Goal: Task Accomplishment & Management: Complete application form

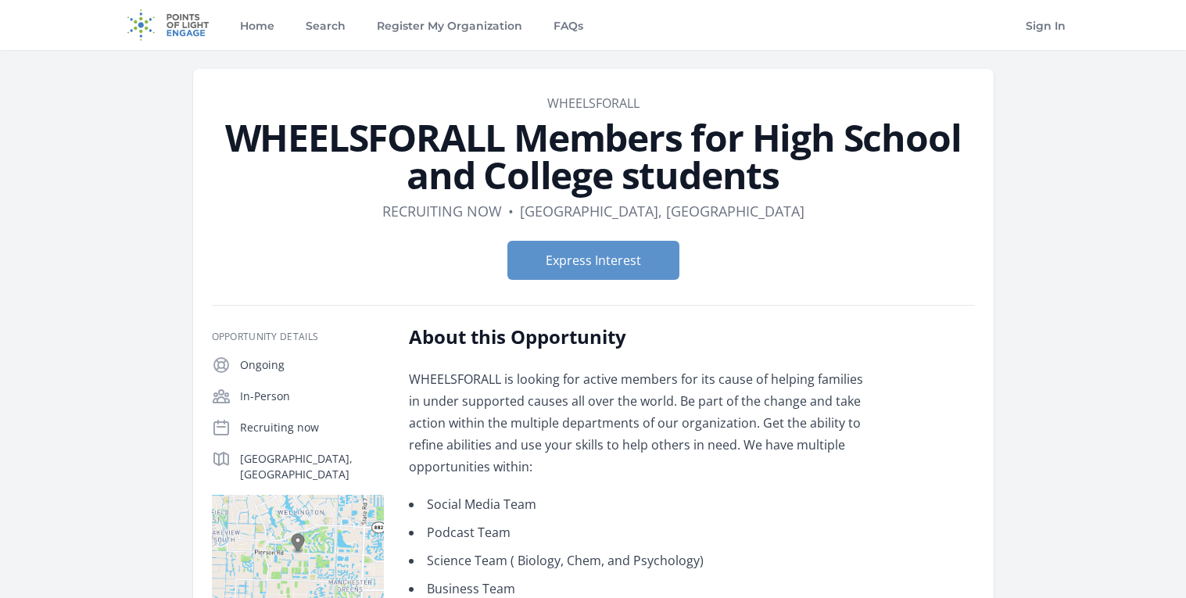
click at [176, 16] on img at bounding box center [168, 25] width 101 height 50
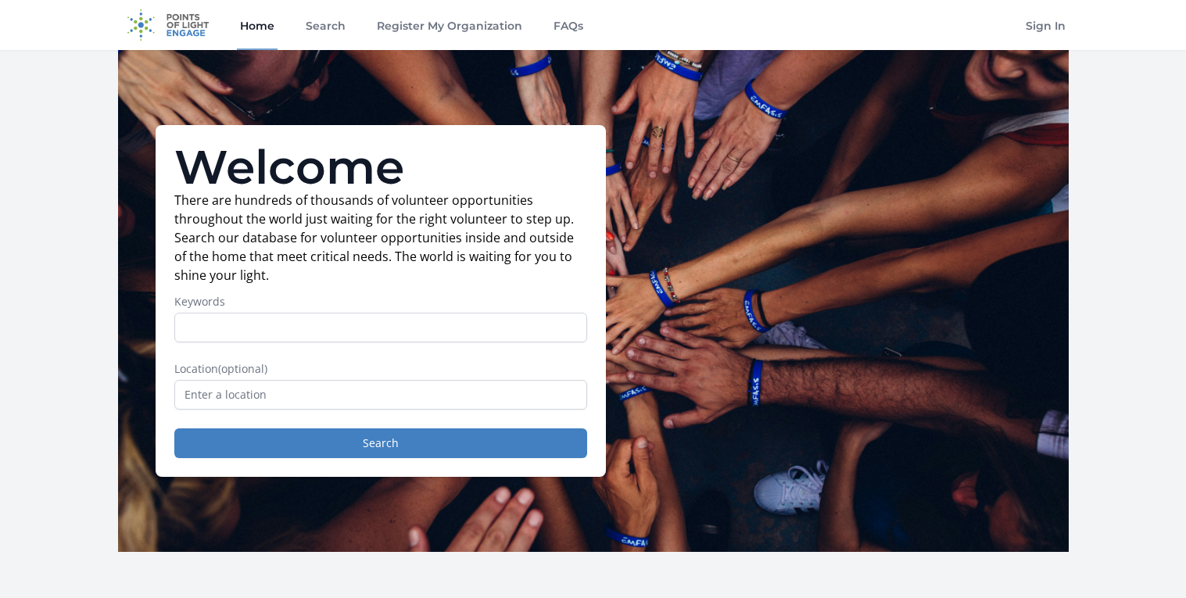
click at [349, 356] on form "Keywords Location (optional) Search" at bounding box center [380, 376] width 413 height 164
click at [311, 331] on input "Keywords" at bounding box center [380, 328] width 413 height 30
type input "tutor, code, homework, teach, stem, computer science. digital skills, design"
click at [363, 474] on div "Welcome There are hundreds of thousands of volunteer opportunities throughout t…" at bounding box center [381, 301] width 450 height 352
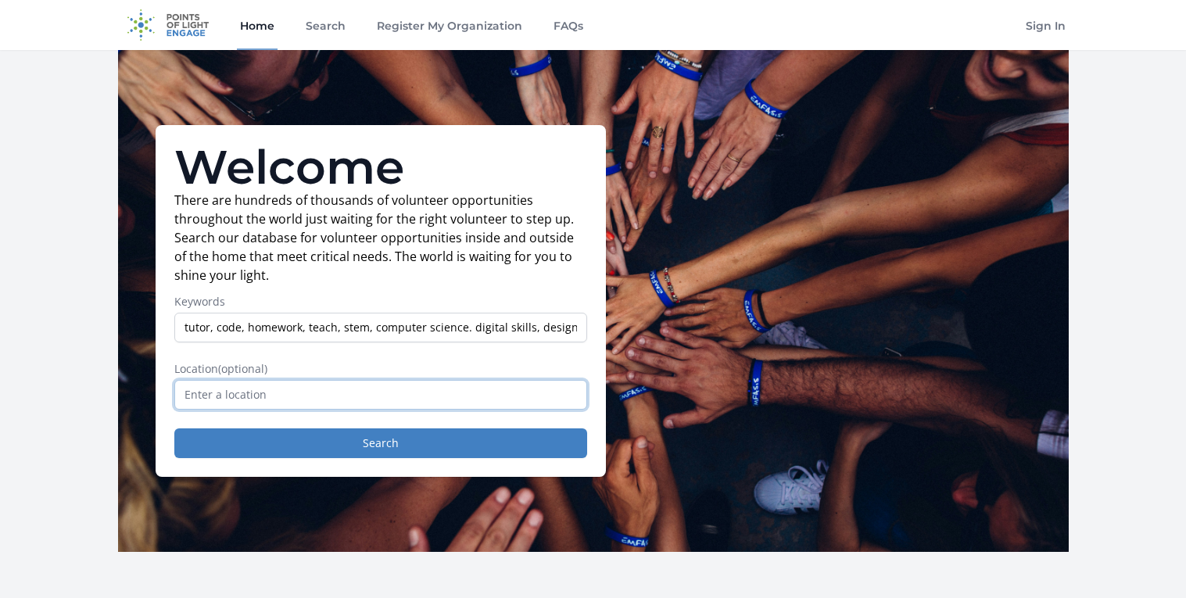
click at [389, 399] on input "text" at bounding box center [380, 395] width 413 height 30
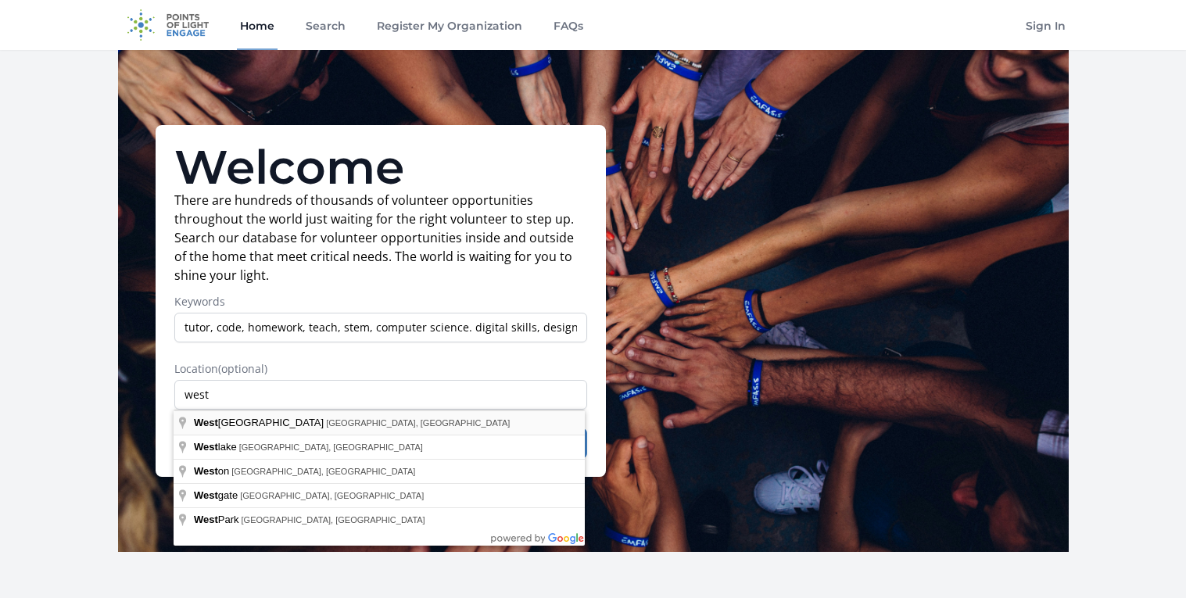
type input "West Palm Beach, FL, USA"
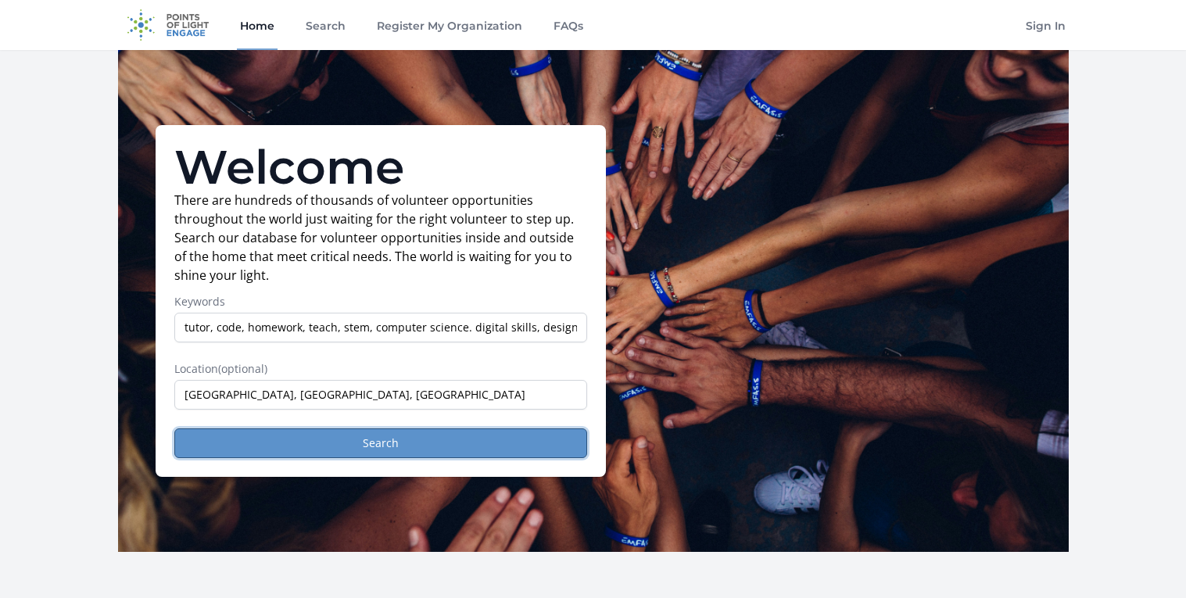
click at [334, 446] on button "Search" at bounding box center [380, 443] width 413 height 30
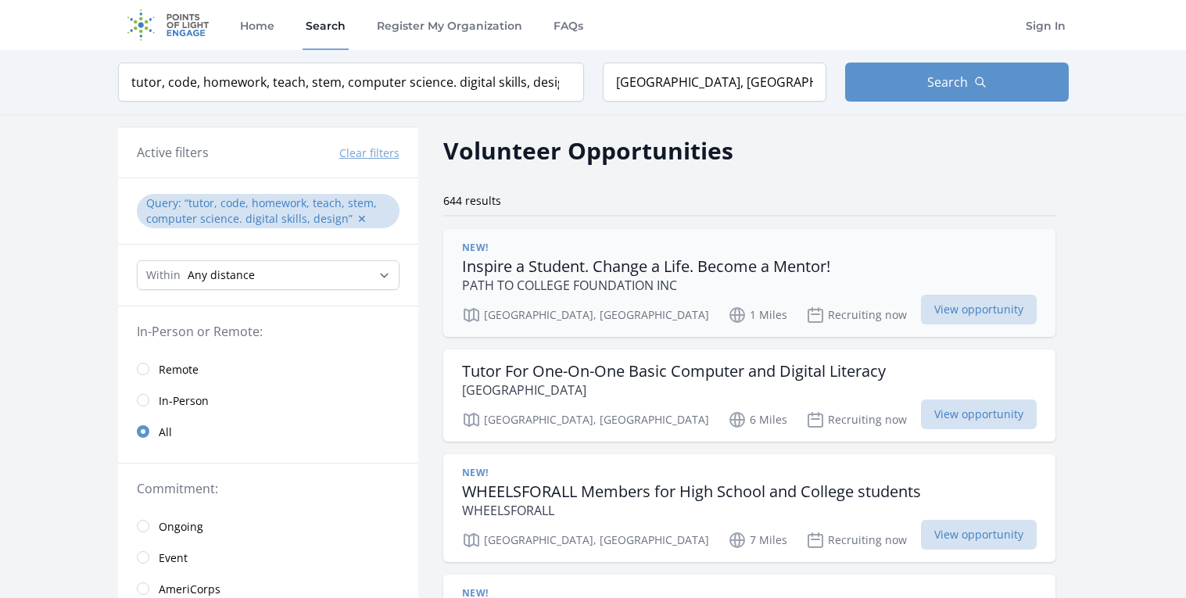
click at [717, 264] on h3 "Inspire a Student. Change a Life. Become a Mentor!" at bounding box center [646, 266] width 368 height 19
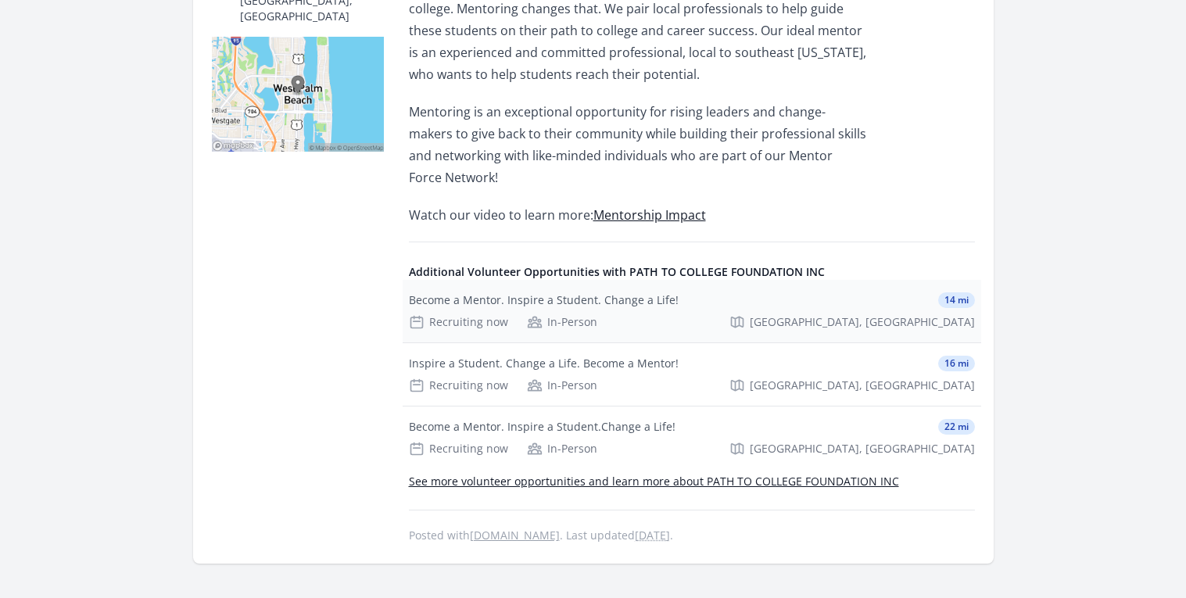
scroll to position [595, 0]
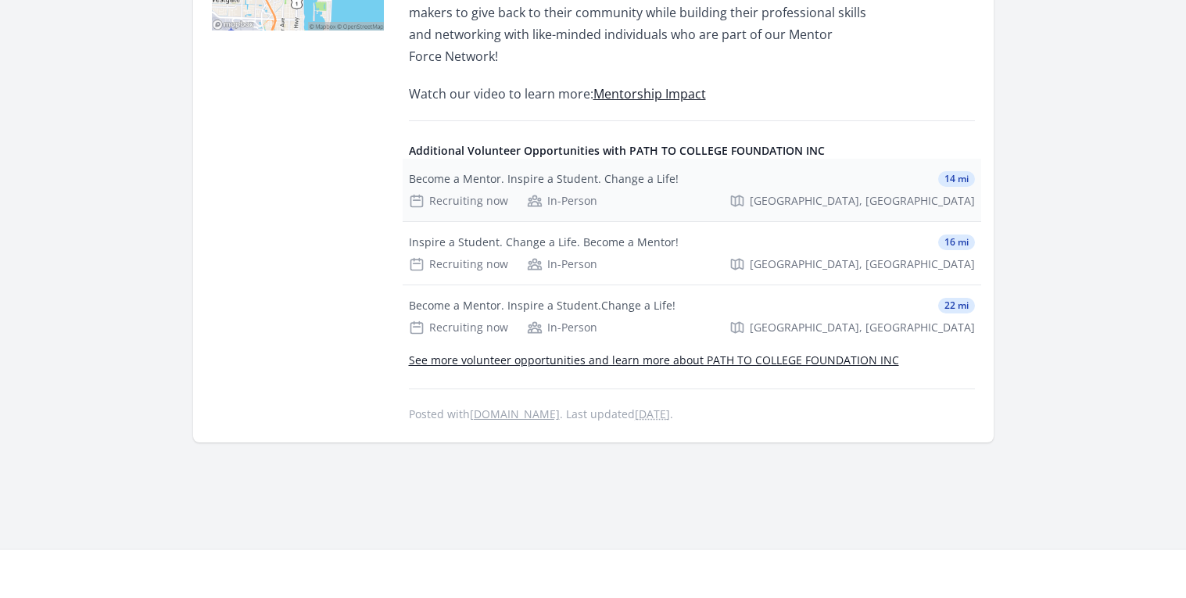
click at [721, 188] on div "Become a Mentor. Inspire a Student. Change a Life! 14 mi Recruiting now In-Pers…" at bounding box center [691, 190] width 578 height 63
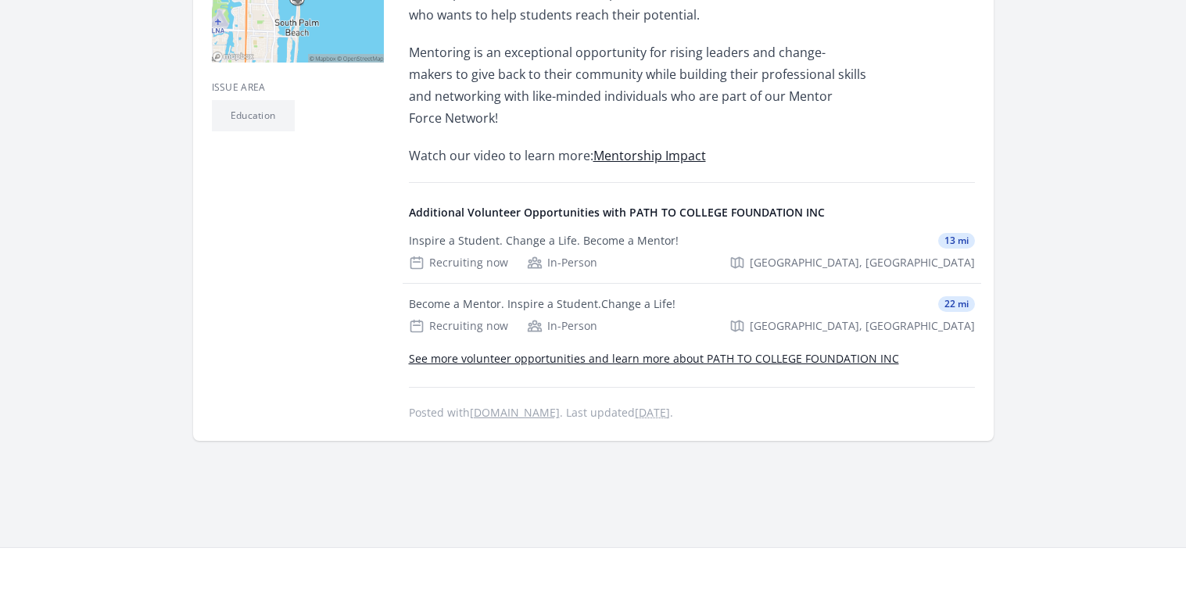
scroll to position [544, 0]
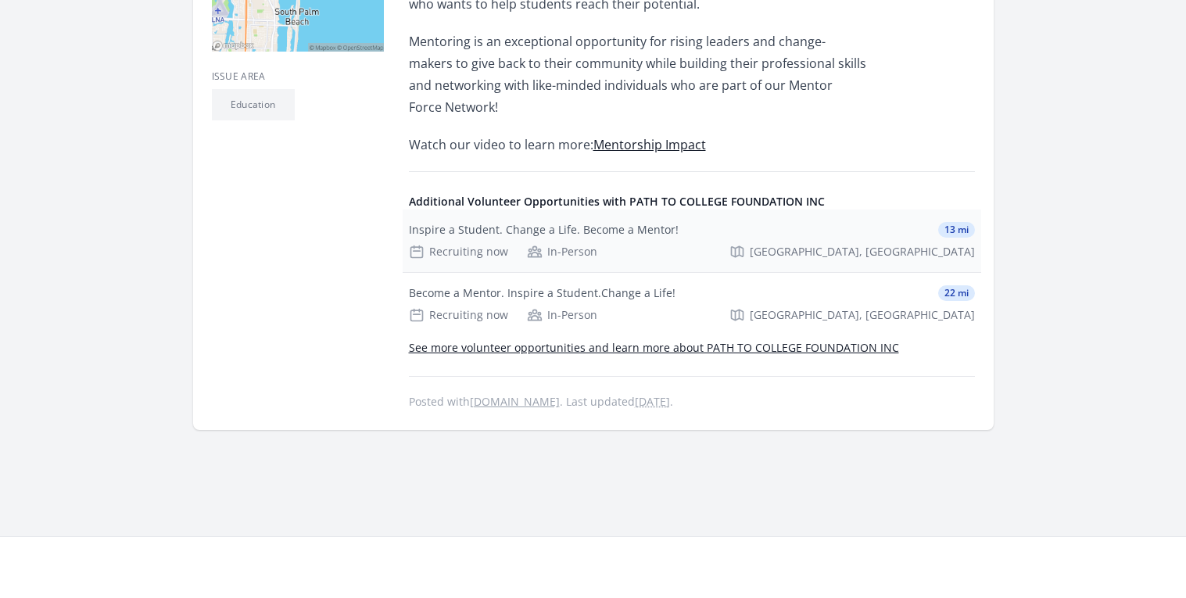
click at [569, 241] on div "Inspire a Student. Change a Life. Become a Mentor! 13 mi Recruiting now In-Pers…" at bounding box center [691, 240] width 578 height 63
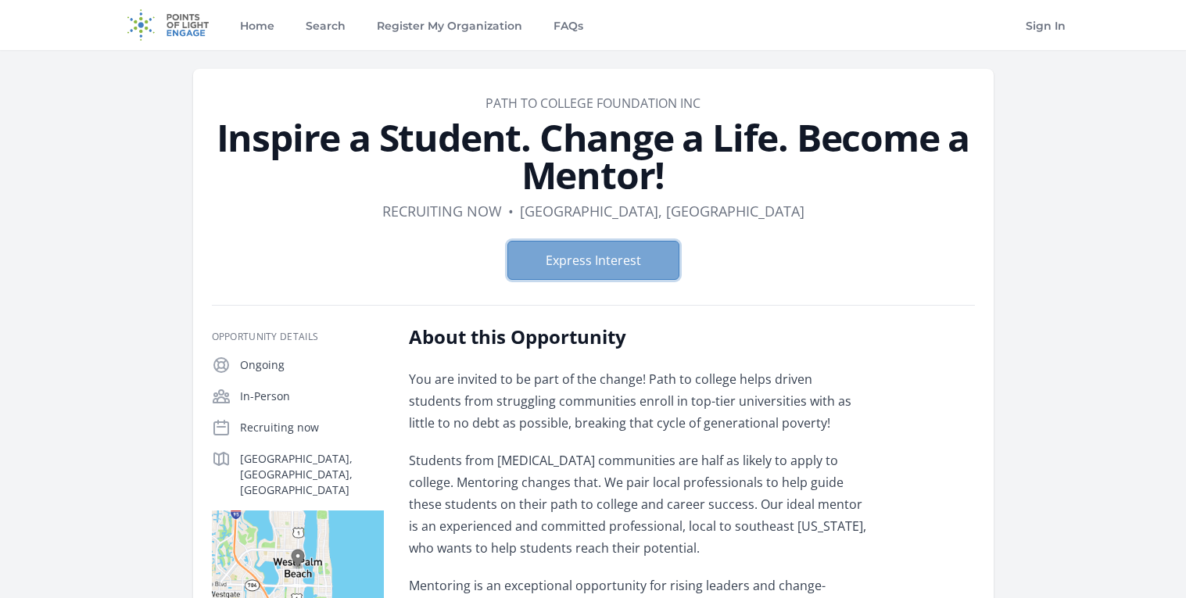
click at [568, 245] on button "Express Interest" at bounding box center [593, 260] width 172 height 39
